Goal: Navigation & Orientation: Find specific page/section

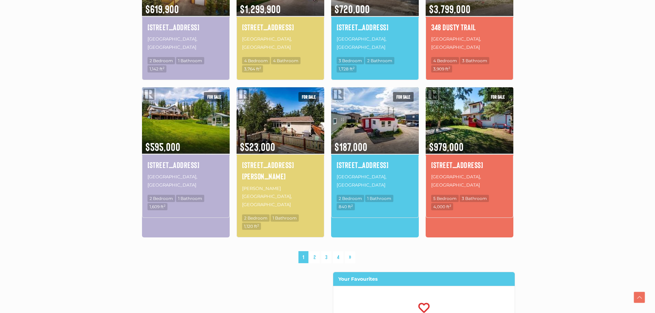
scroll to position [447, 0]
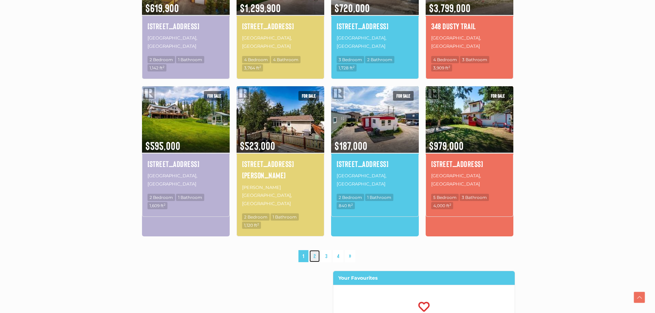
click at [313, 250] on link "2" at bounding box center [315, 256] width 10 height 12
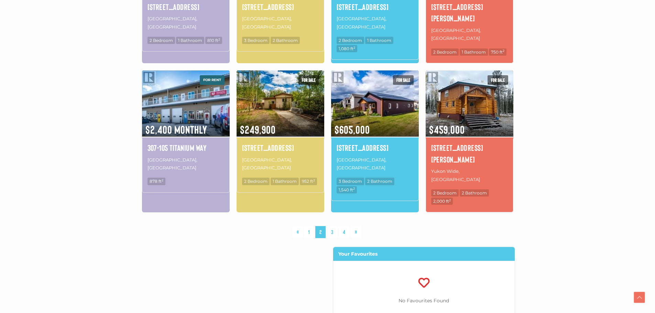
scroll to position [469, 0]
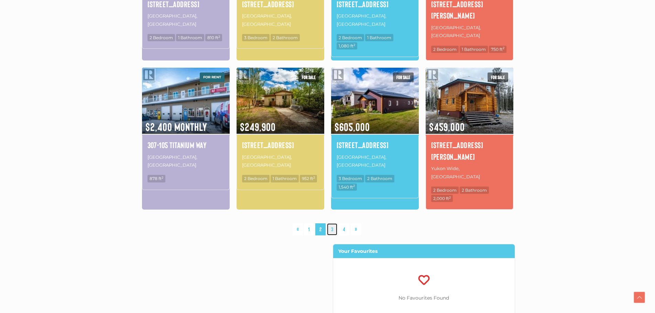
click at [330, 224] on link "3" at bounding box center [332, 230] width 10 height 12
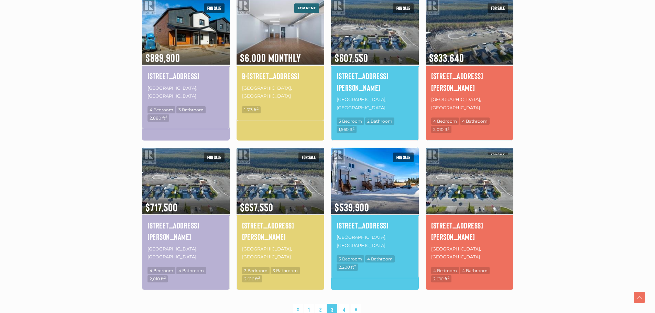
scroll to position [400, 0]
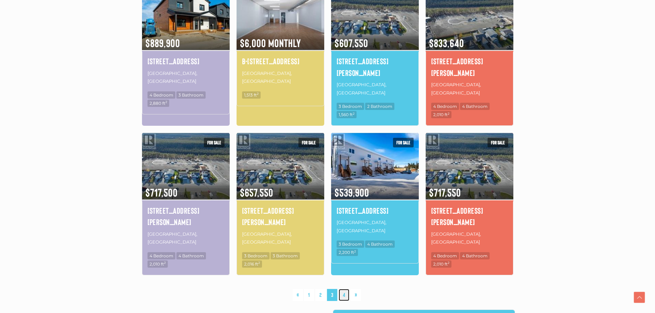
click at [345, 289] on link "4" at bounding box center [344, 295] width 11 height 12
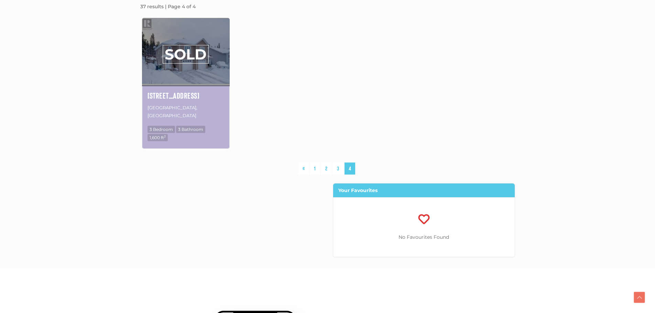
scroll to position [228, 0]
